Goal: Find specific page/section

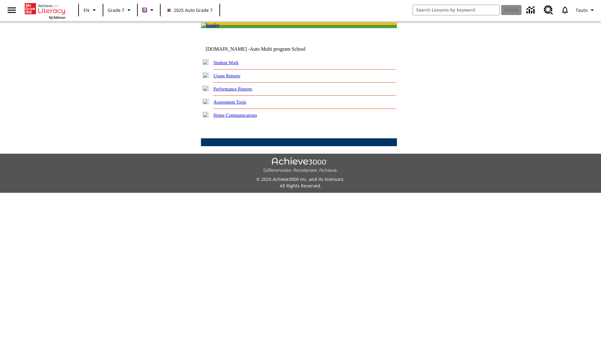
click at [230, 65] on link "Student Work" at bounding box center [225, 62] width 25 height 5
